Goal: Task Accomplishment & Management: Use online tool/utility

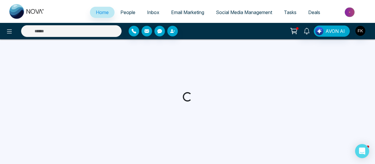
select select "*"
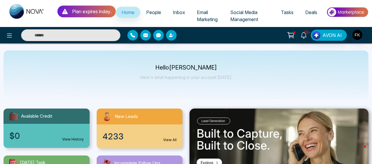
click at [171, 139] on link "View All" at bounding box center [169, 139] width 13 height 5
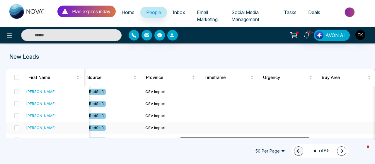
scroll to position [0, 509]
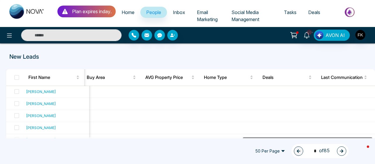
drag, startPoint x: 132, startPoint y: 138, endPoint x: 375, endPoint y: 130, distance: 243.2
click at [375, 130] on div "New Leads First Name Last Name Email Phone Stage Assigned Agent Created Tags So…" at bounding box center [187, 91] width 375 height 96
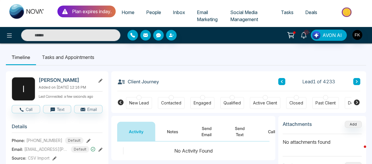
click at [104, 9] on p "Plan expires in day ." at bounding box center [92, 11] width 40 height 7
click at [63, 12] on icon at bounding box center [65, 11] width 6 height 5
click at [347, 12] on img at bounding box center [347, 12] width 43 height 13
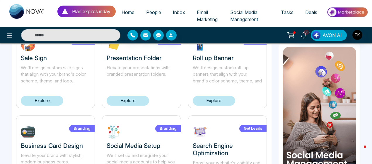
scroll to position [239, 0]
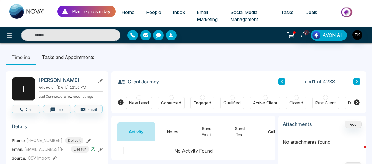
click at [212, 18] on span "Email Marketing" at bounding box center [207, 15] width 21 height 13
